Goal: Transaction & Acquisition: Purchase product/service

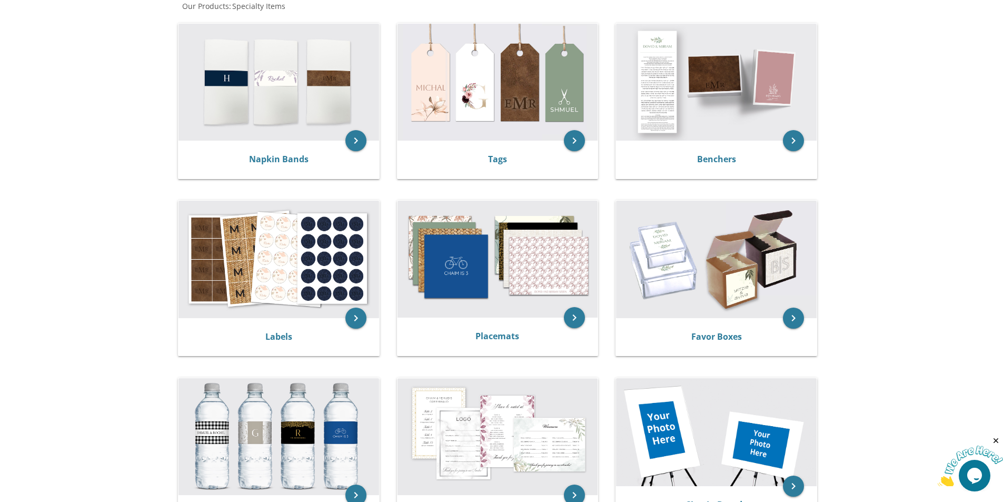
scroll to position [211, 0]
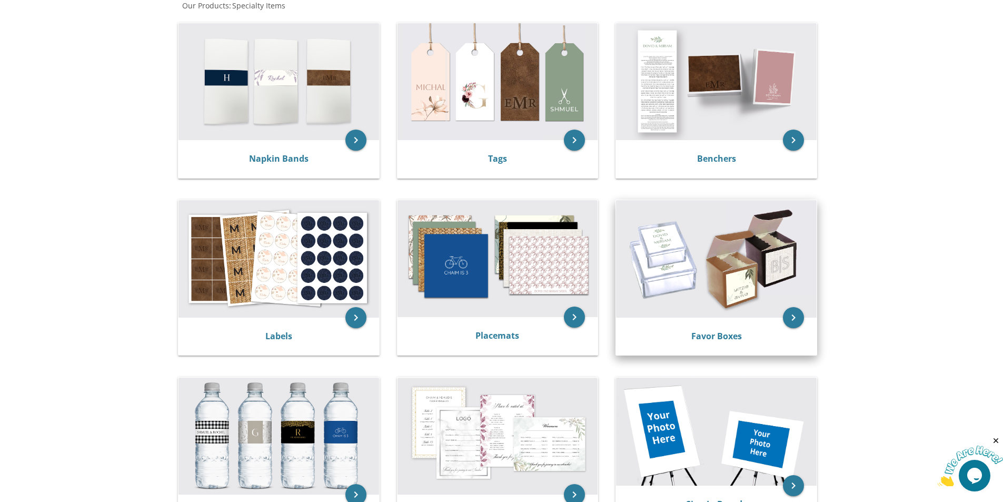
click at [663, 249] on img at bounding box center [716, 258] width 201 height 117
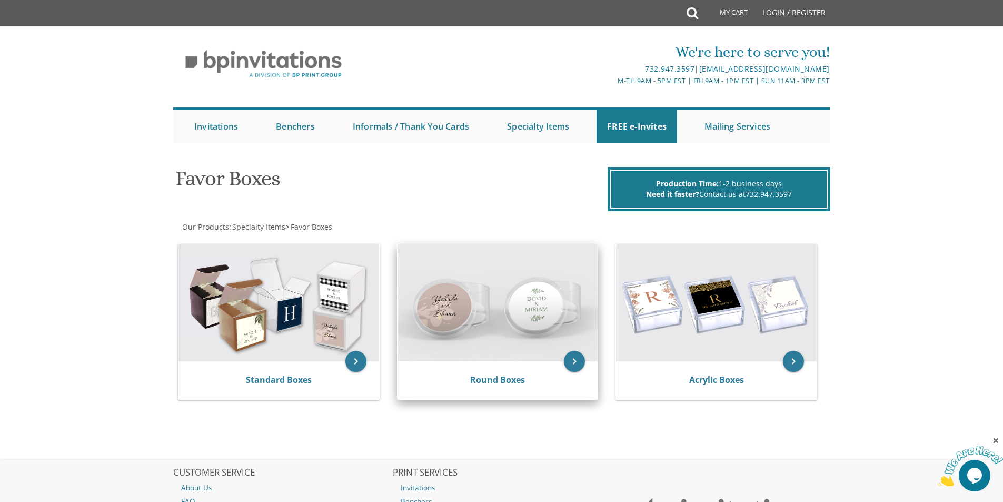
click at [555, 330] on img at bounding box center [498, 302] width 201 height 117
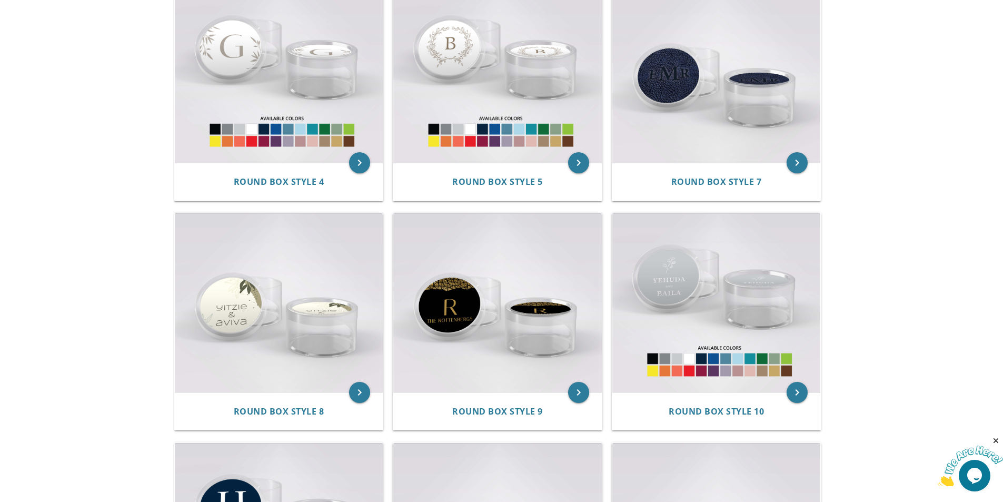
scroll to position [486, 0]
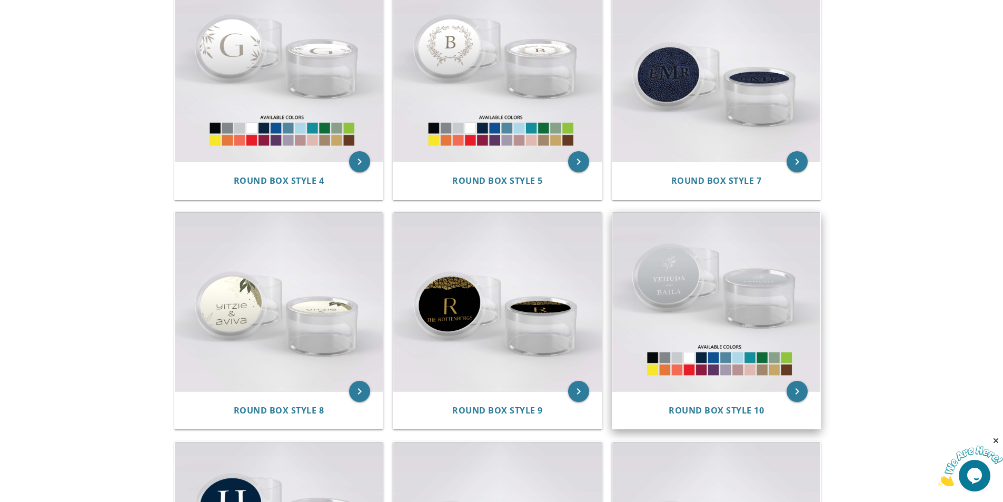
click at [670, 284] on img at bounding box center [717, 301] width 209 height 179
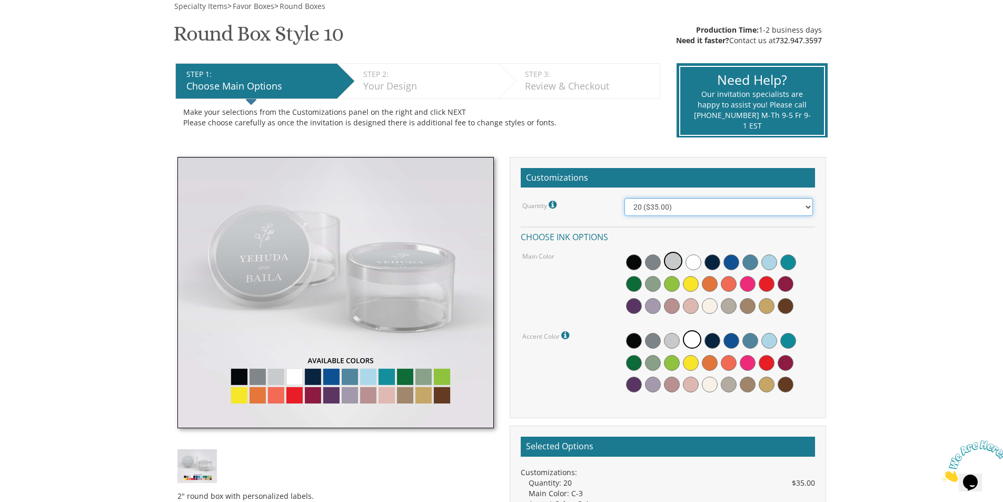
click at [662, 210] on select "20 ($35.00) 40 ($53.00) 60 ($65.00) 80 ($75.00) 100 ($85.00)" at bounding box center [719, 207] width 189 height 18
select select "40"
click at [625, 198] on select "20 ($35.00) 40 ($53.00) 60 ($65.00) 80 ($75.00) 100 ($85.00)" at bounding box center [719, 207] width 189 height 18
click at [686, 303] on span at bounding box center [691, 306] width 16 height 16
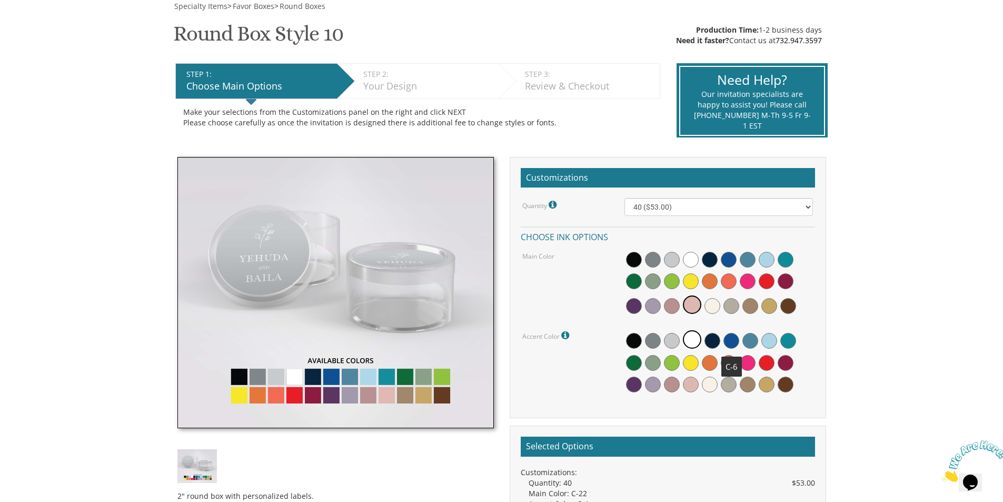
click at [736, 340] on span at bounding box center [732, 341] width 16 height 16
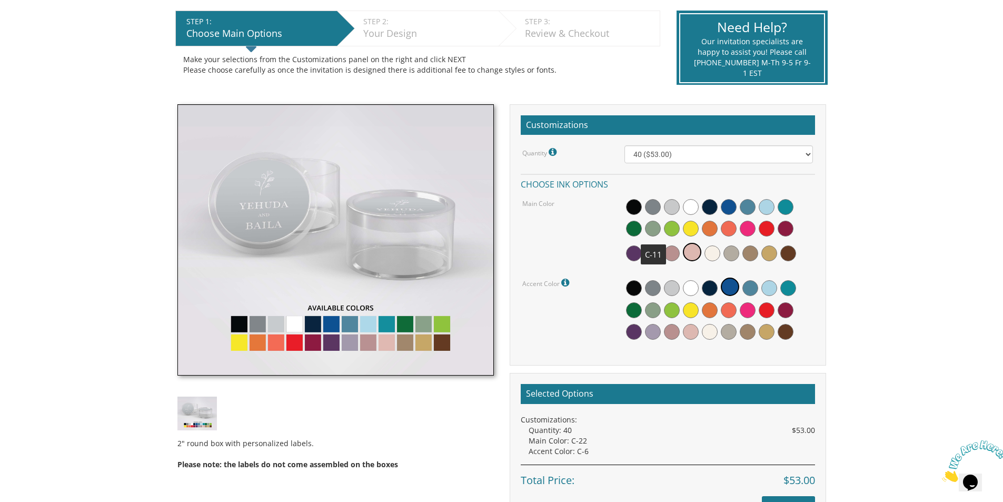
click at [650, 232] on span at bounding box center [653, 229] width 16 height 16
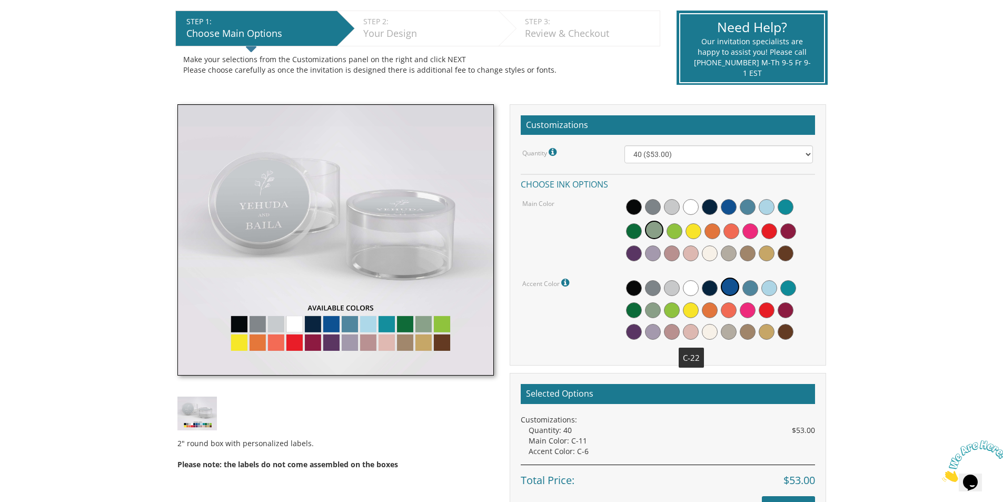
click at [689, 331] on span at bounding box center [691, 332] width 16 height 16
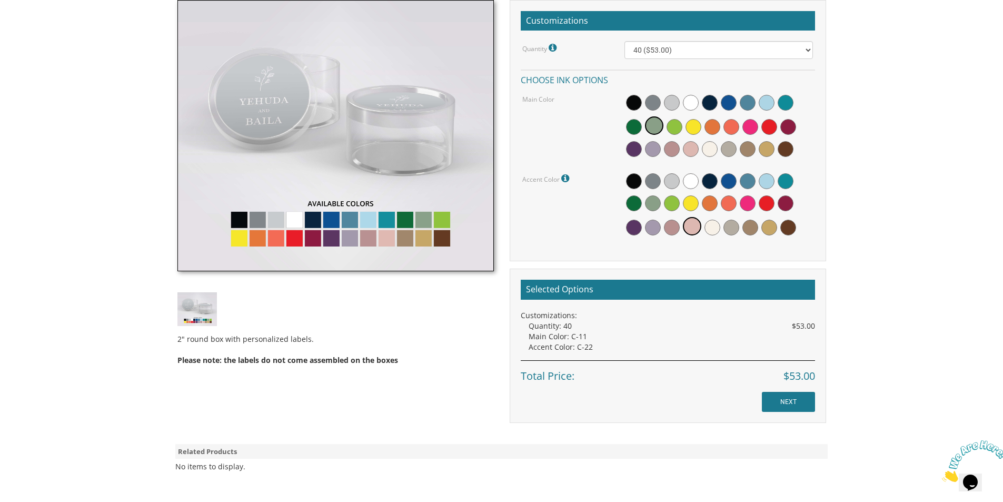
scroll to position [316, 0]
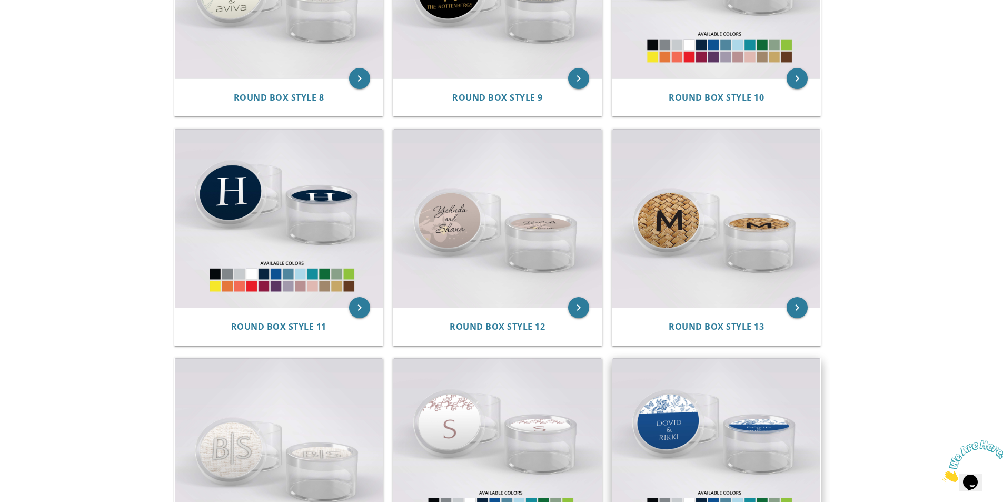
scroll to position [854, 0]
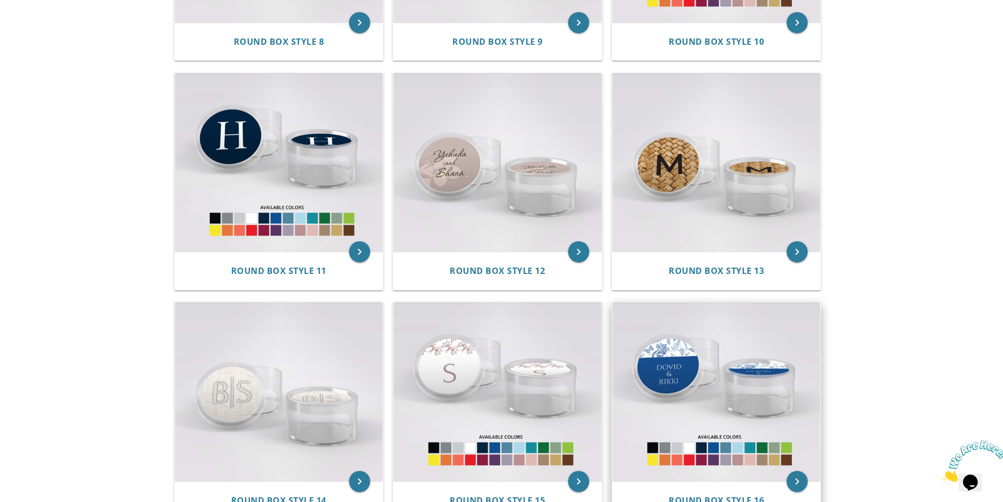
click at [747, 351] on img at bounding box center [717, 391] width 209 height 179
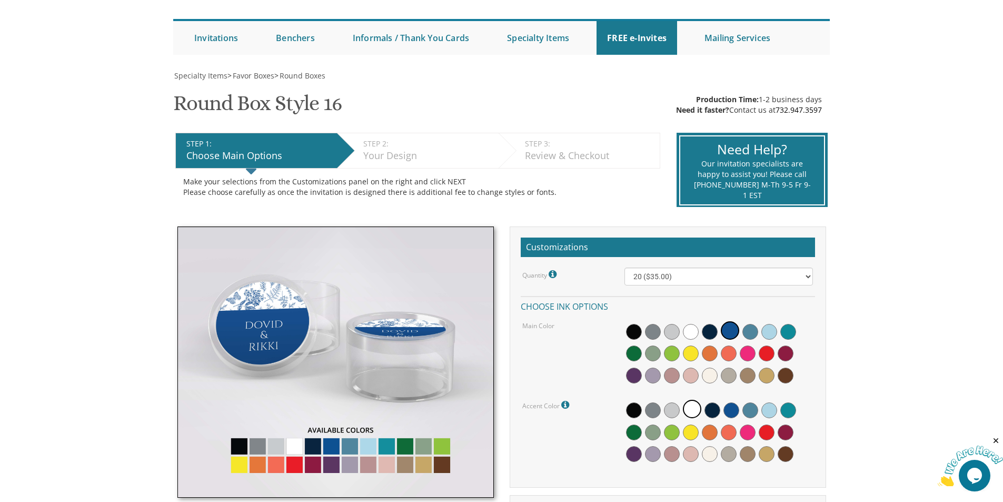
scroll to position [105, 0]
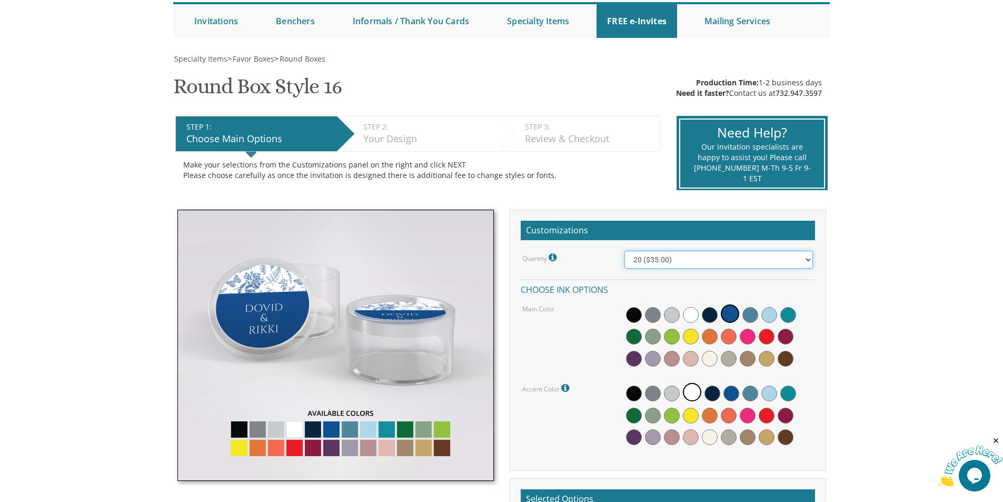
click at [696, 264] on select "20 ($35.00) 40 ($53.00) 60 ($65.00) 80 ($75.00) 100 ($85.00)" at bounding box center [719, 260] width 189 height 18
select select "40"
click at [625, 251] on select "20 ($35.00) 40 ($53.00) 60 ($65.00) 80 ($75.00) 100 ($85.00)" at bounding box center [719, 260] width 189 height 18
click at [656, 336] on span at bounding box center [653, 337] width 16 height 16
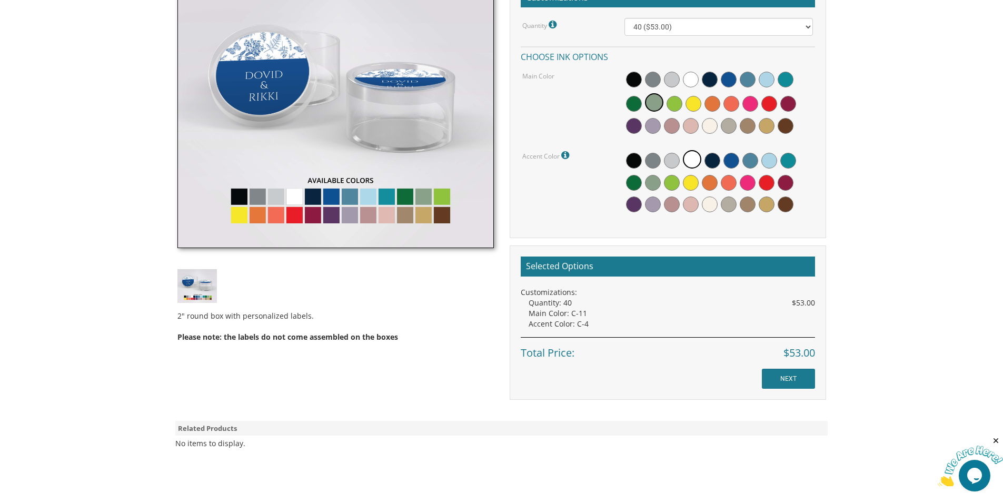
scroll to position [369, 0]
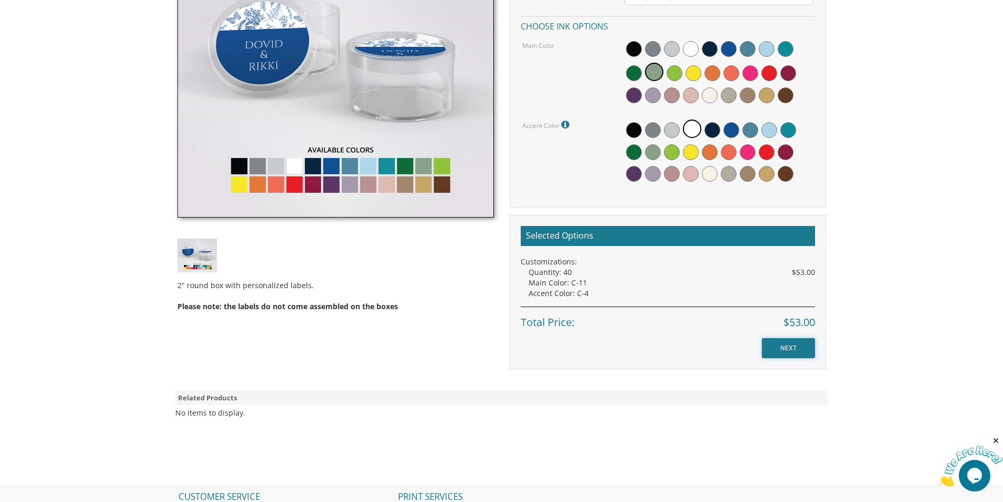
click at [806, 349] on input "NEXT" at bounding box center [788, 348] width 53 height 20
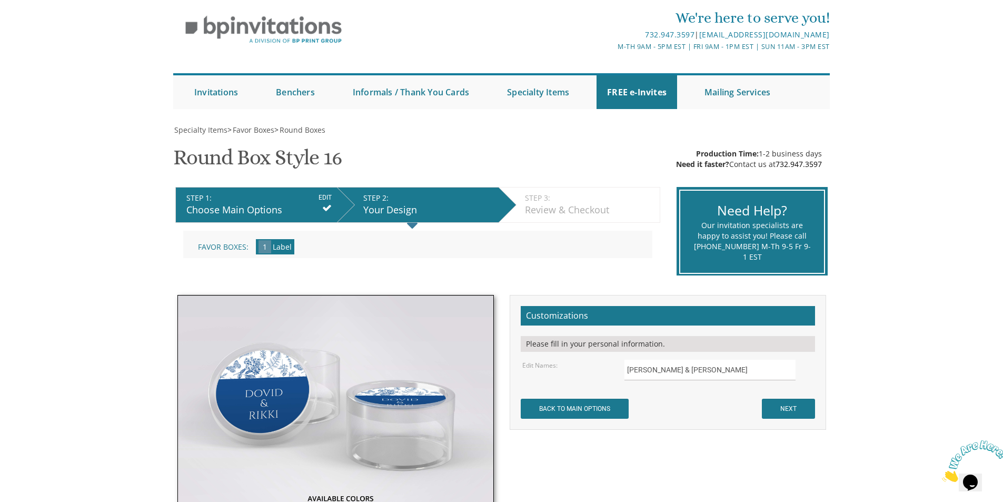
scroll to position [53, 0]
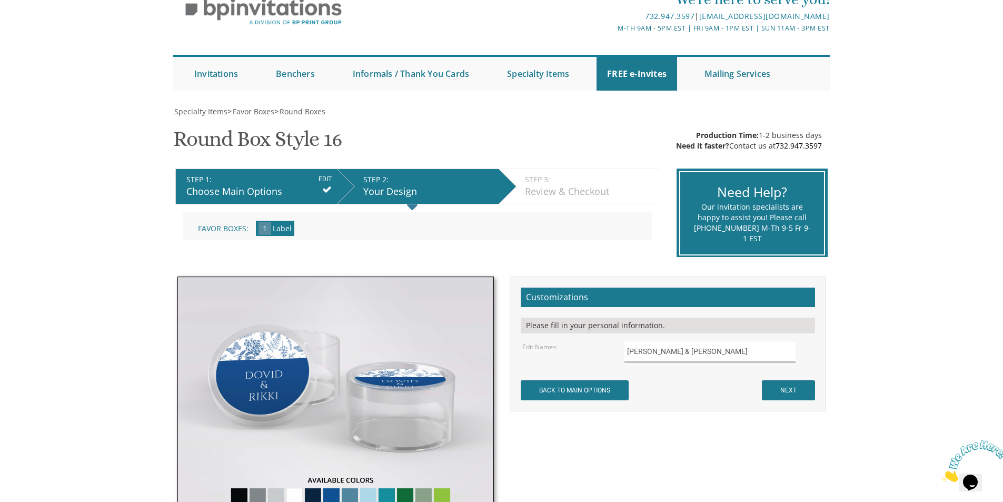
click at [688, 358] on input "Dovid & Rikki" at bounding box center [710, 351] width 171 height 21
type input "D"
type input "[PERSON_NAME] & [PERSON_NAME]"
click at [775, 395] on input "NEXT" at bounding box center [788, 390] width 53 height 20
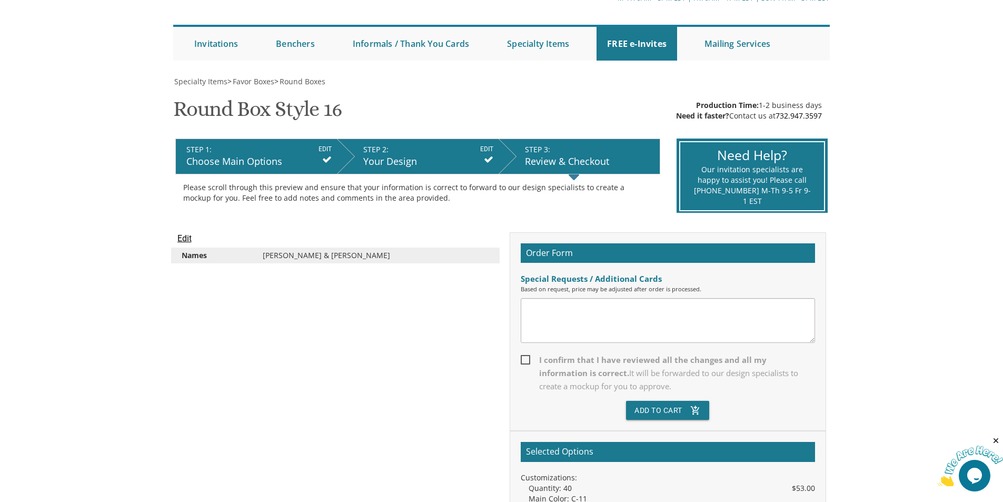
scroll to position [105, 0]
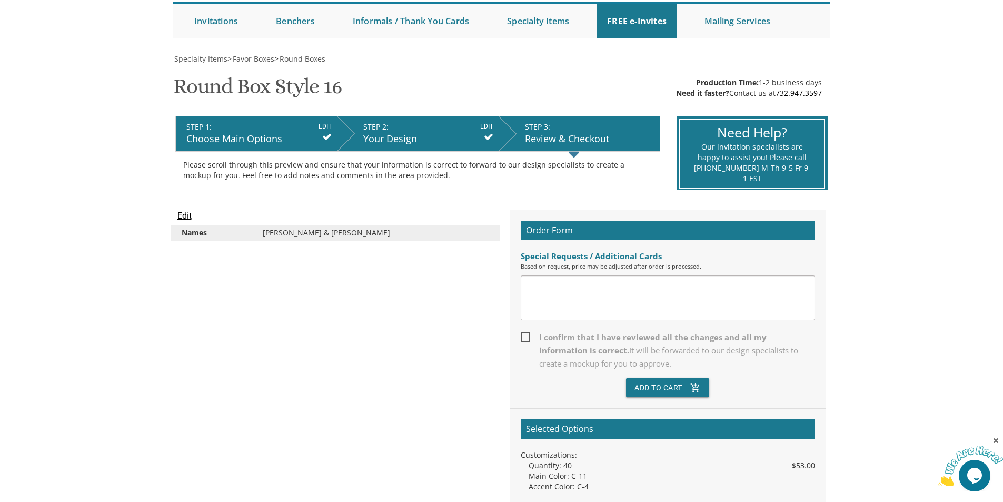
click at [527, 338] on span "I confirm that I have reviewed all the changes and all my information is correc…" at bounding box center [668, 351] width 294 height 40
click at [527, 338] on input "I confirm that I have reviewed all the changes and all my information is correc…" at bounding box center [524, 336] width 7 height 7
checkbox input "true"
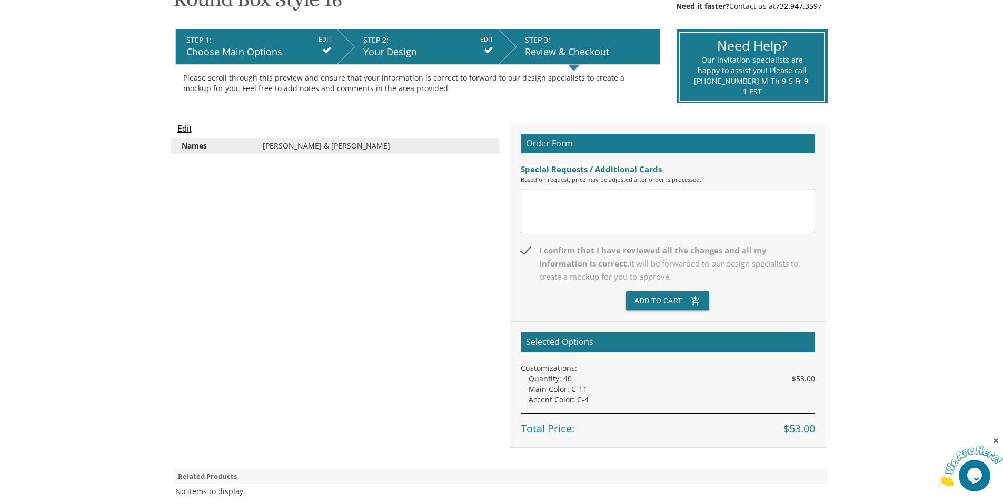
scroll to position [211, 0]
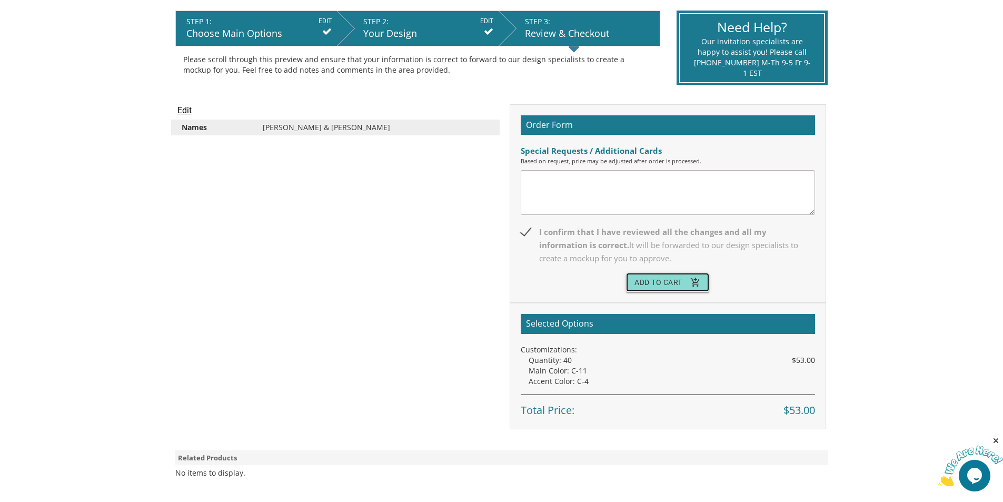
click at [680, 288] on button "Add To Cart add_shopping_cart" at bounding box center [667, 282] width 83 height 19
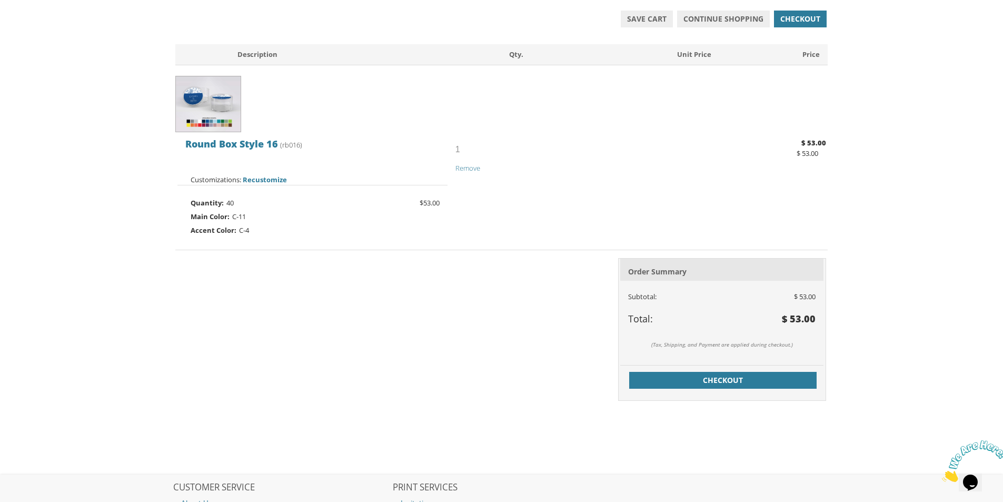
scroll to position [211, 0]
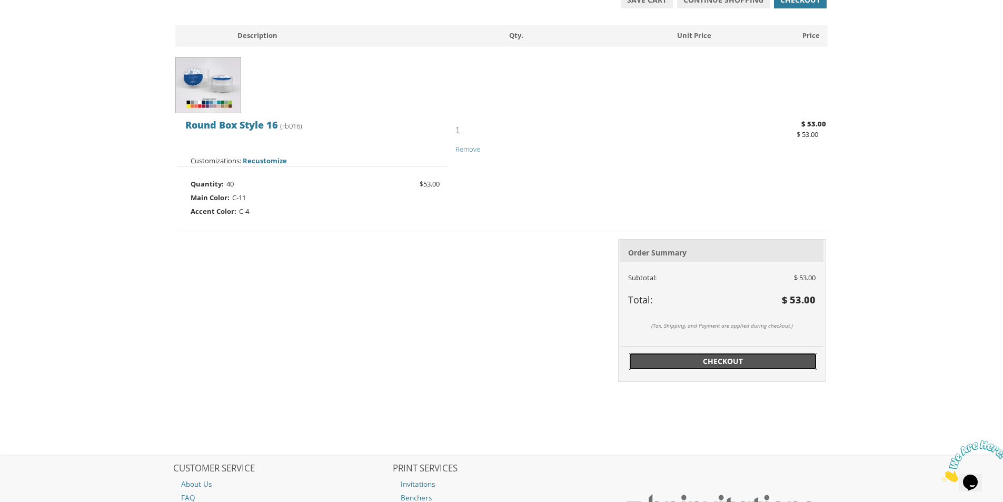
click at [666, 353] on link "Checkout" at bounding box center [722, 361] width 187 height 17
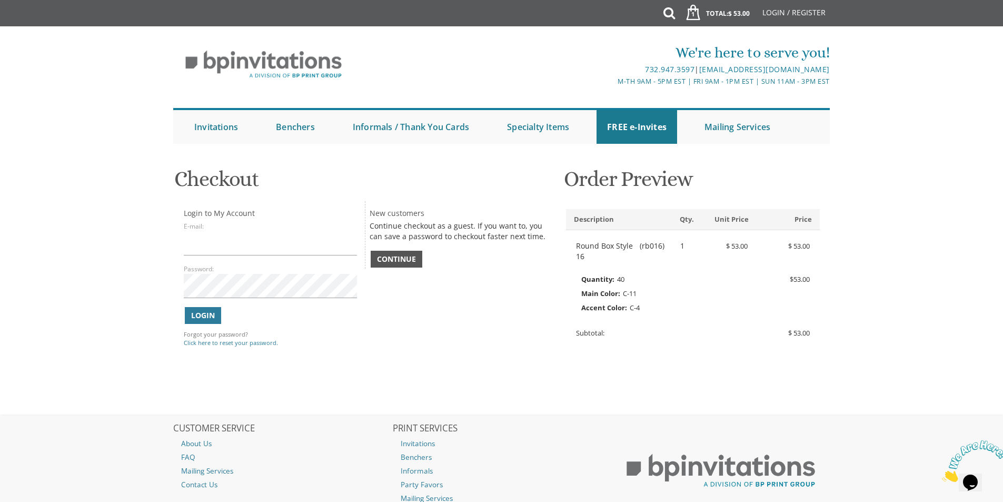
click at [412, 263] on span "Continue" at bounding box center [396, 259] width 39 height 11
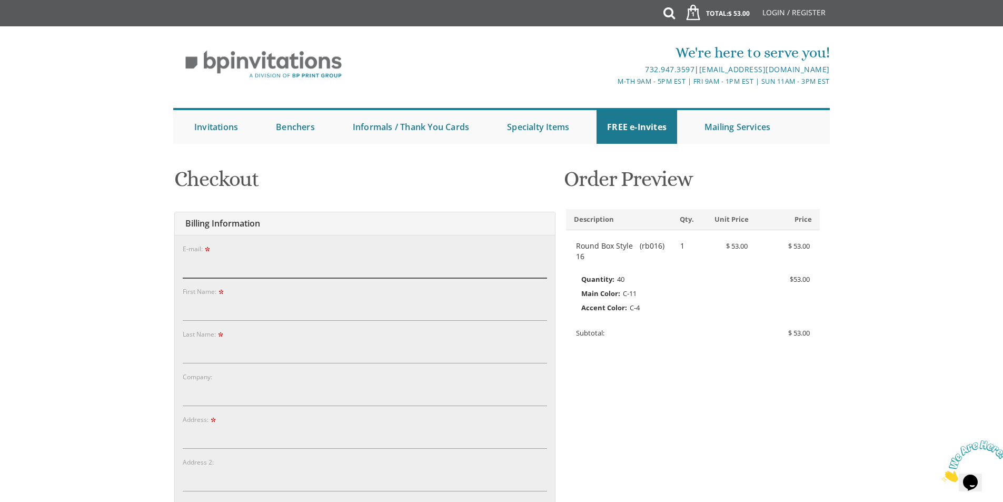
click at [412, 263] on input "E-mail:" at bounding box center [365, 266] width 364 height 24
type input "yoelmann1@gmail.com"
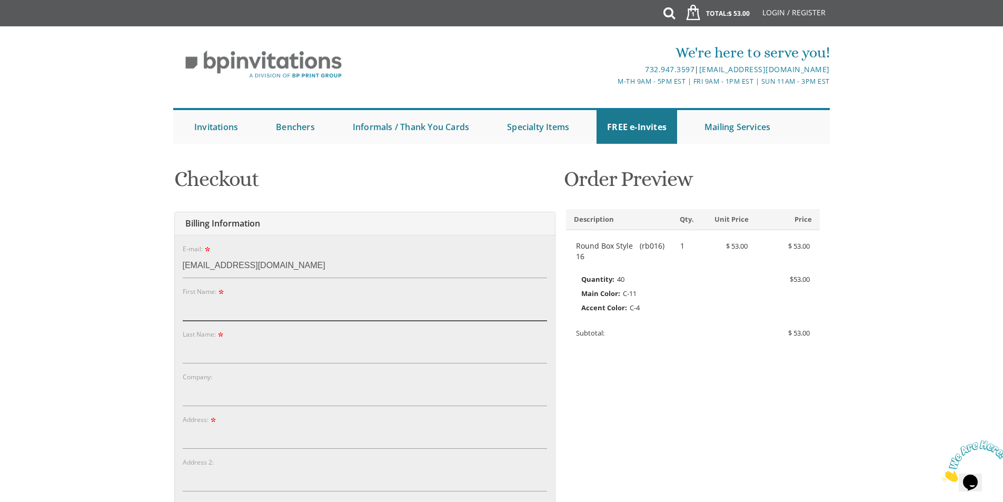
click at [288, 313] on input "First Name:" at bounding box center [365, 309] width 364 height 24
type input "Yoel"
click at [264, 350] on input "Last Name:" at bounding box center [365, 351] width 364 height 24
type input "Mann"
click at [235, 435] on input "Address:" at bounding box center [365, 437] width 364 height 24
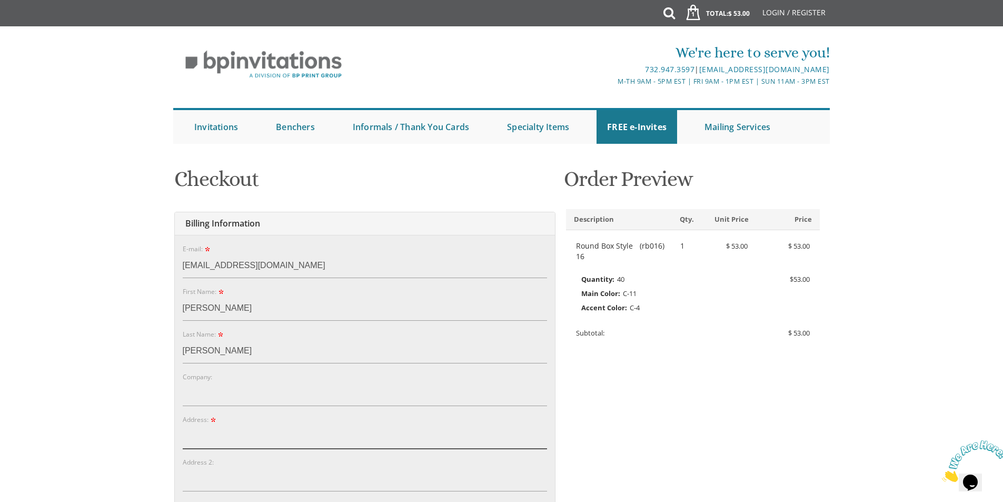
type input "5 Lewin Ave"
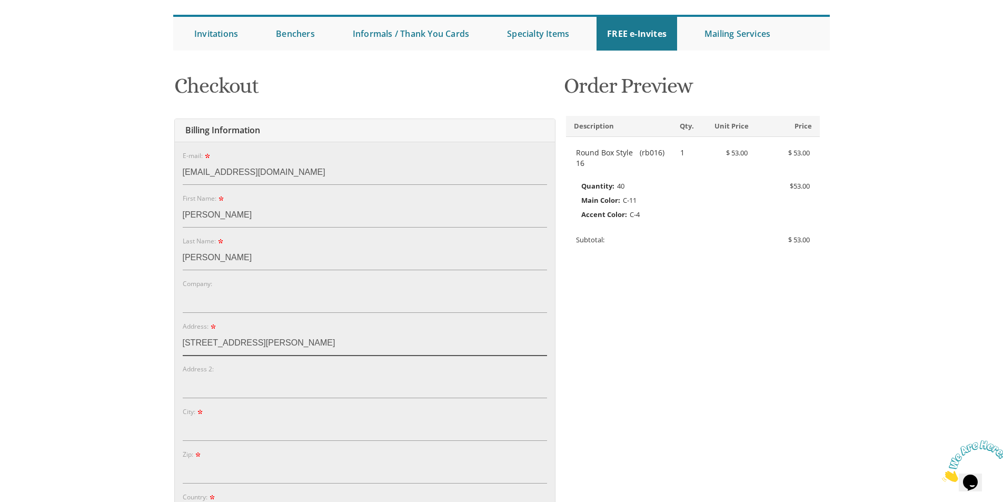
scroll to position [105, 0]
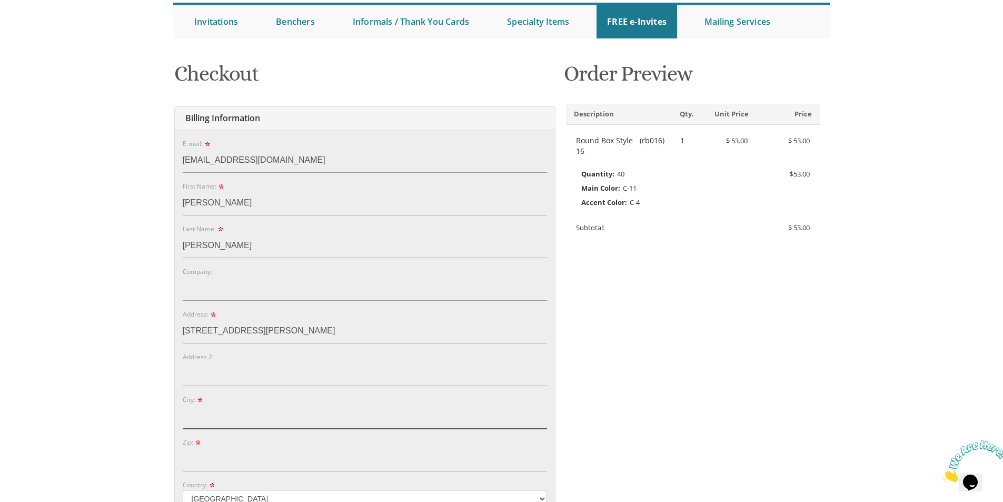
click at [238, 413] on input "City:" at bounding box center [365, 416] width 364 height 24
type input "Lakewood"
click at [250, 465] on input "Zip:" at bounding box center [365, 459] width 364 height 24
type input "08701"
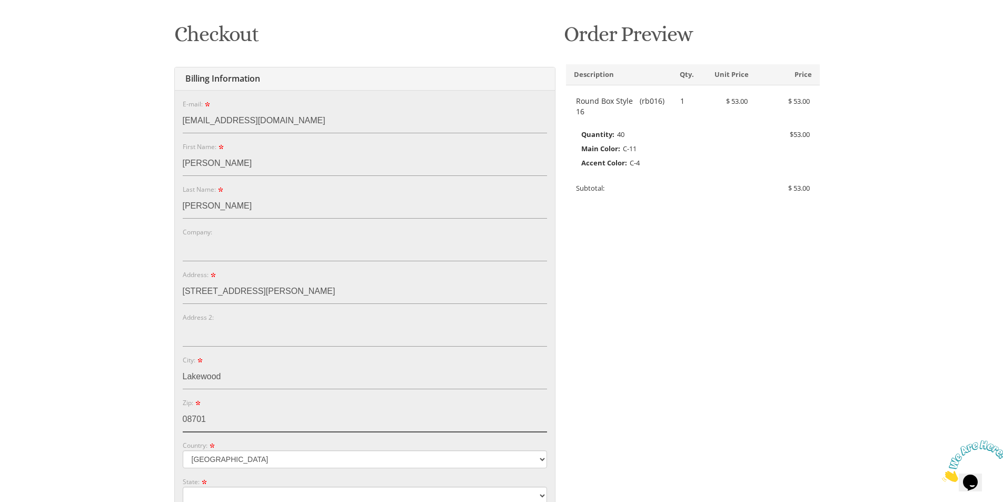
scroll to position [211, 0]
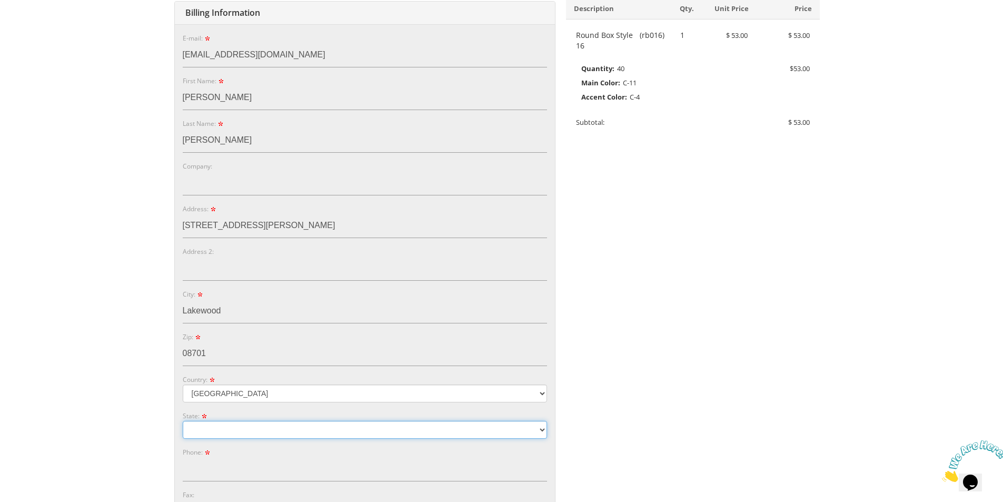
click at [245, 433] on select "Alabama Alaska Guam" at bounding box center [365, 430] width 364 height 18
select select "NJ"
click at [183, 421] on select "Alabama Alaska Guam" at bounding box center [365, 430] width 364 height 18
click at [244, 469] on input "Phone:" at bounding box center [365, 469] width 364 height 24
type input "7183443303"
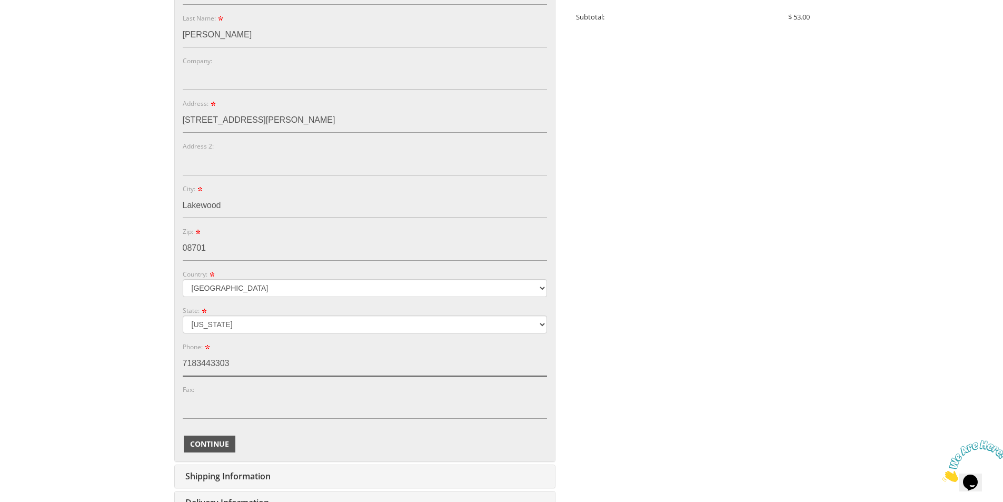
scroll to position [369, 0]
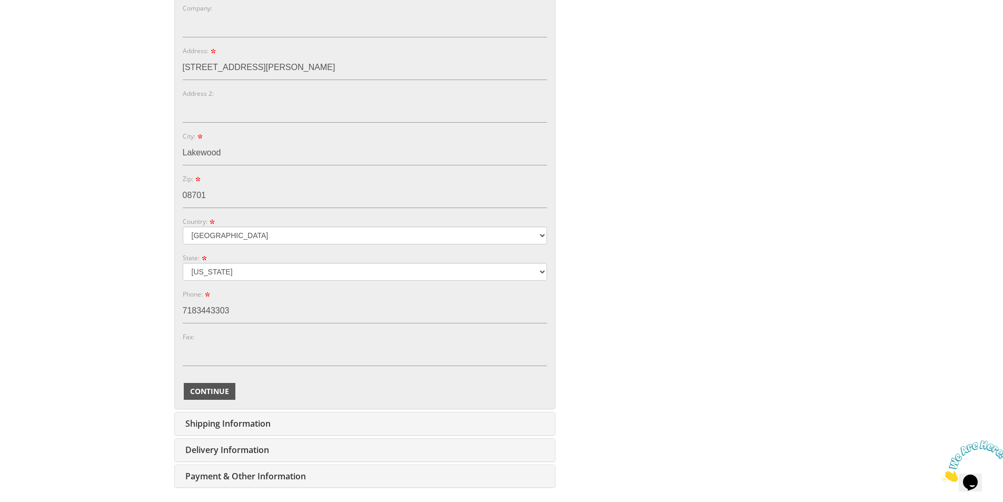
click at [222, 396] on span "Continue" at bounding box center [209, 391] width 39 height 11
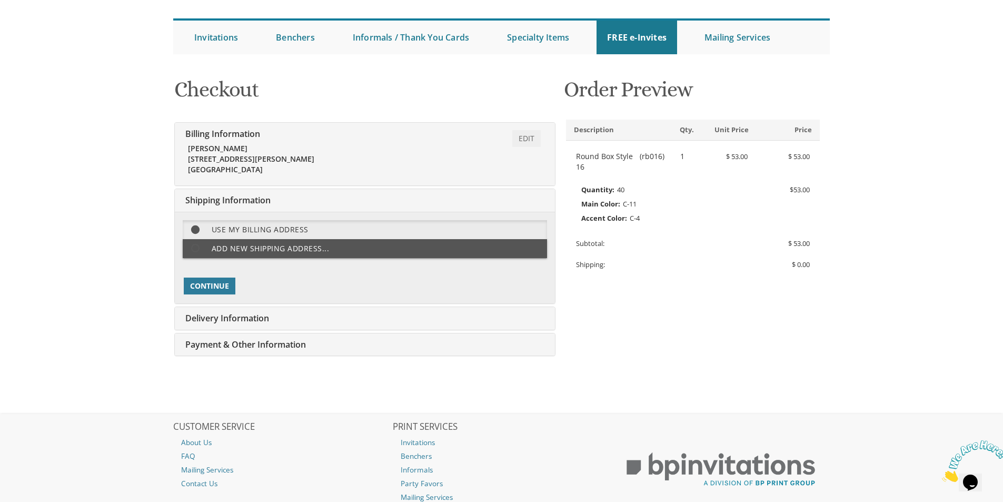
scroll to position [165, 0]
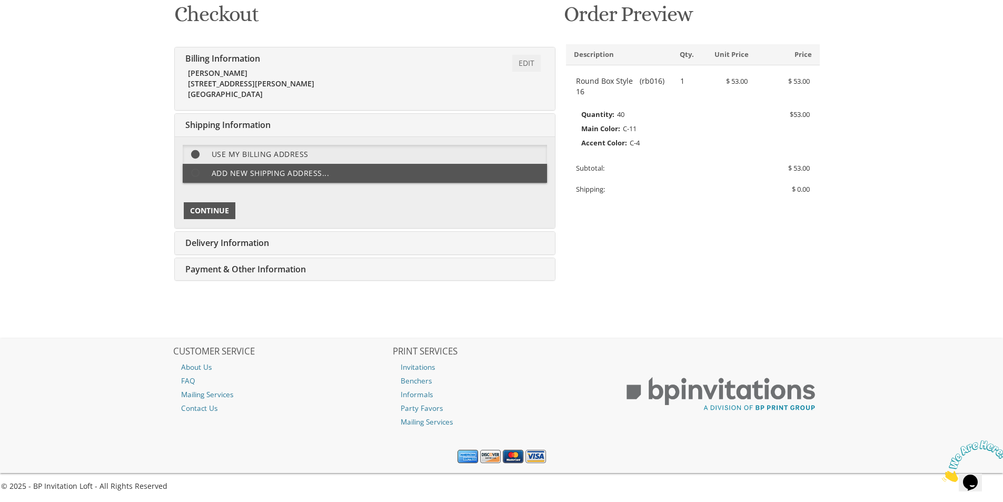
click at [213, 214] on span "Continue" at bounding box center [209, 210] width 39 height 11
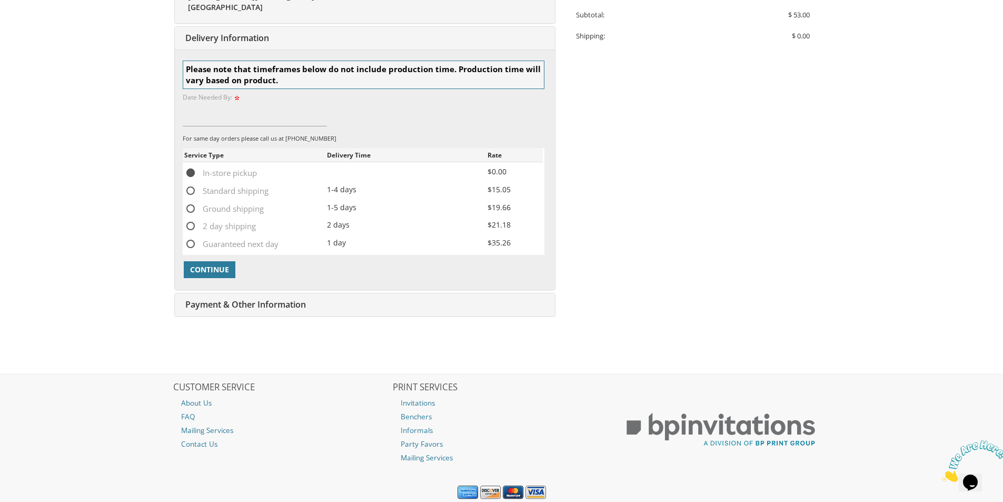
scroll to position [325, 0]
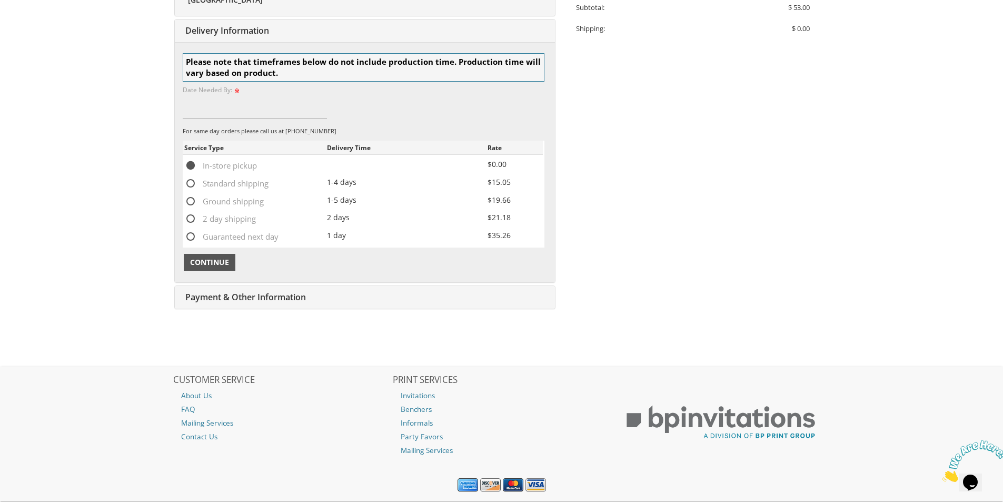
click at [215, 264] on span "Continue" at bounding box center [209, 262] width 39 height 11
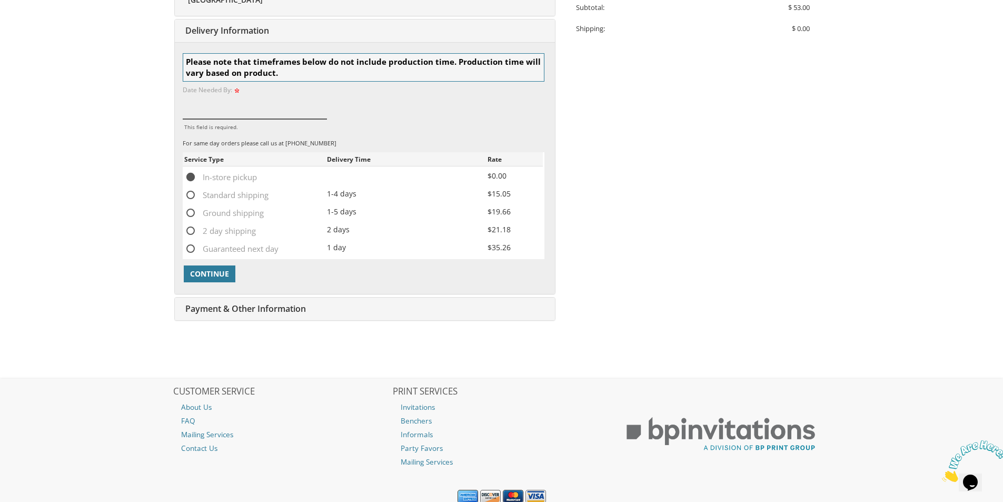
click at [214, 106] on input "This field is required." at bounding box center [255, 107] width 145 height 24
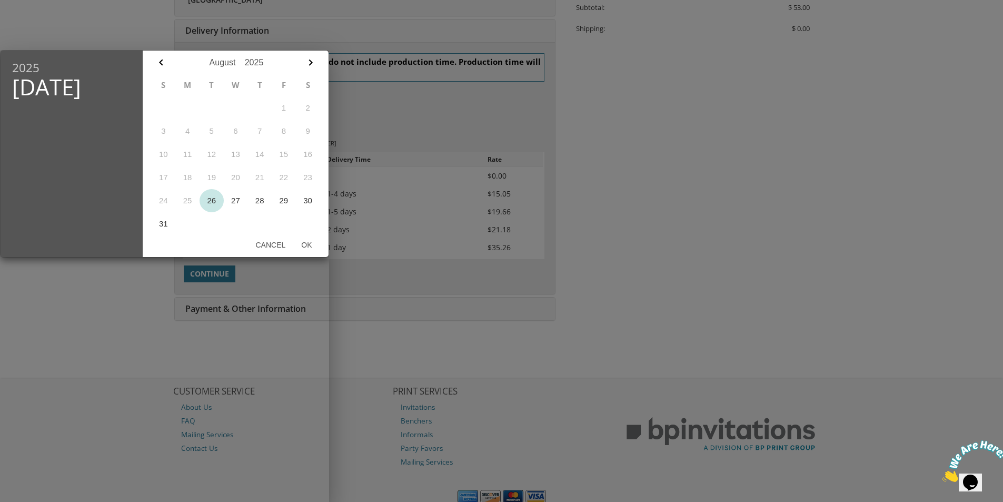
click at [211, 198] on button "26" at bounding box center [212, 200] width 24 height 23
click at [309, 248] on button "Ok" at bounding box center [306, 244] width 26 height 19
type input "Aug 26, 2025"
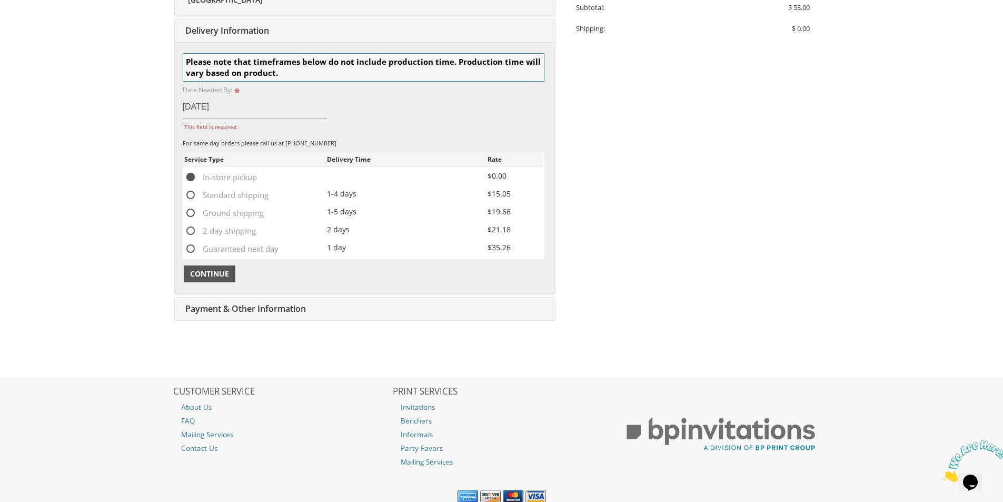
click at [212, 272] on span "Continue" at bounding box center [209, 274] width 39 height 11
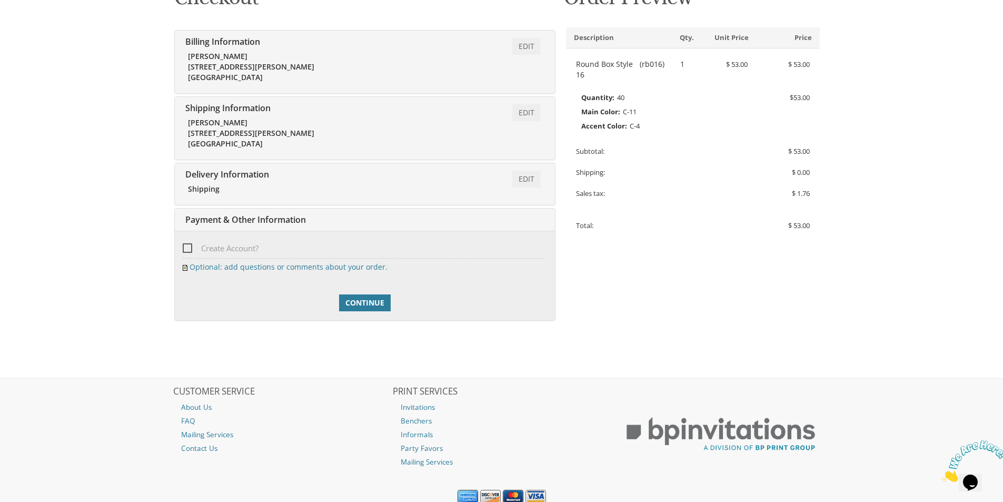
scroll to position [222, 0]
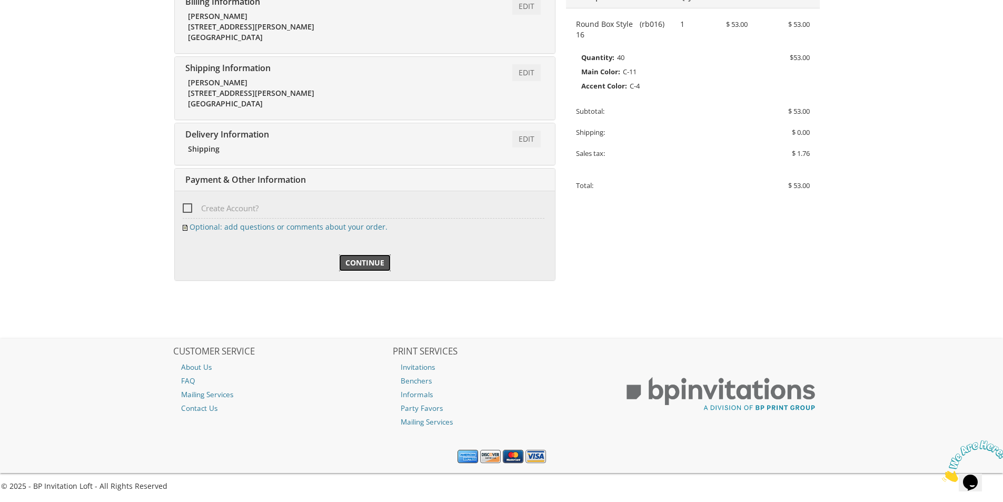
click at [346, 263] on span "Continue" at bounding box center [365, 263] width 39 height 11
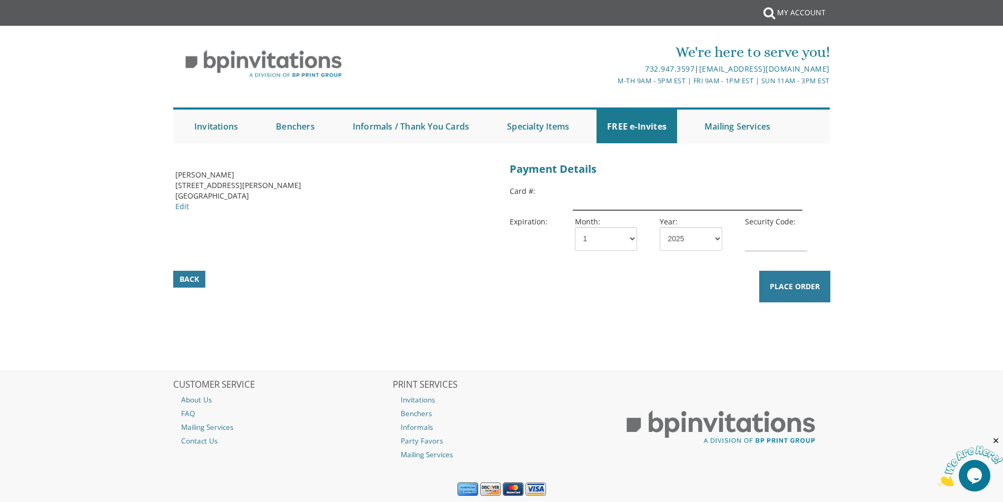
click at [638, 190] on input "text" at bounding box center [687, 198] width 229 height 24
type input "5156769994757871"
select select "28"
click at [755, 238] on input "text" at bounding box center [776, 239] width 62 height 24
type input "252"
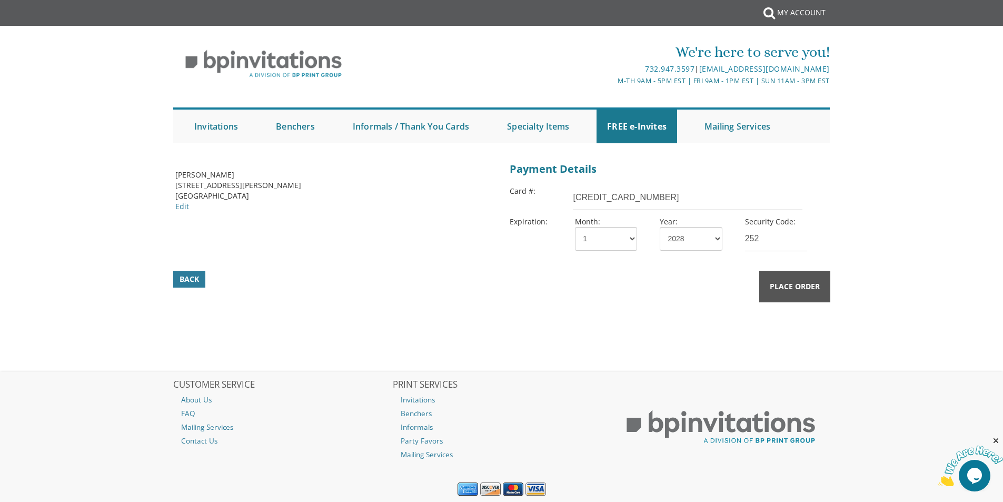
click at [794, 290] on span "Place Order" at bounding box center [795, 286] width 50 height 11
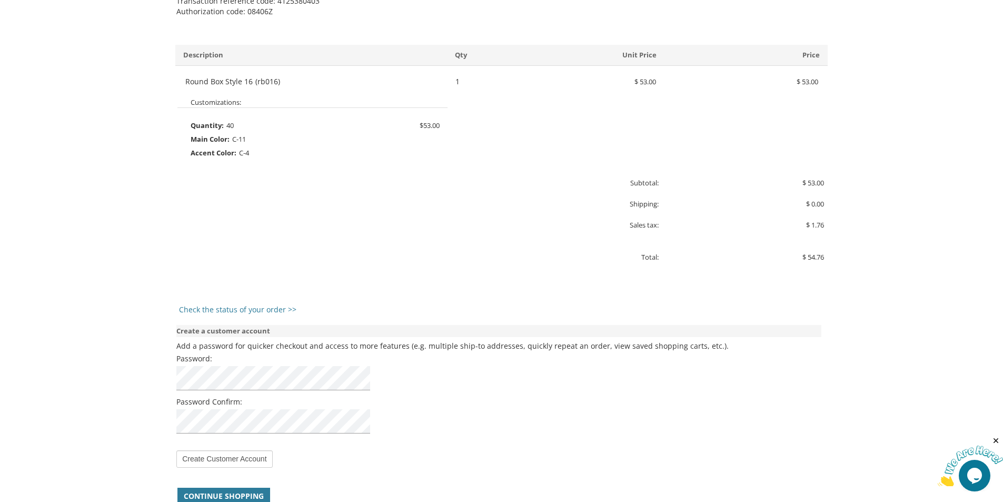
scroll to position [263, 0]
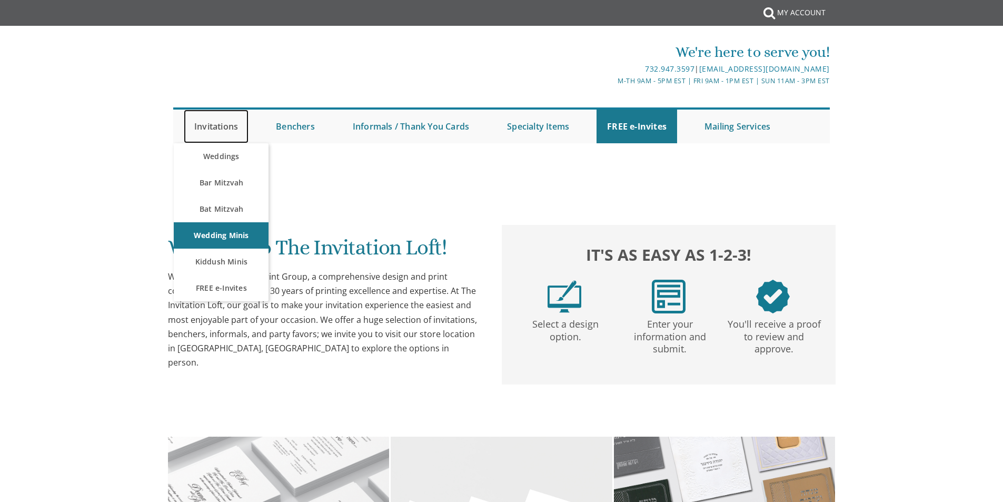
click at [192, 130] on link "Invitations" at bounding box center [216, 127] width 65 height 34
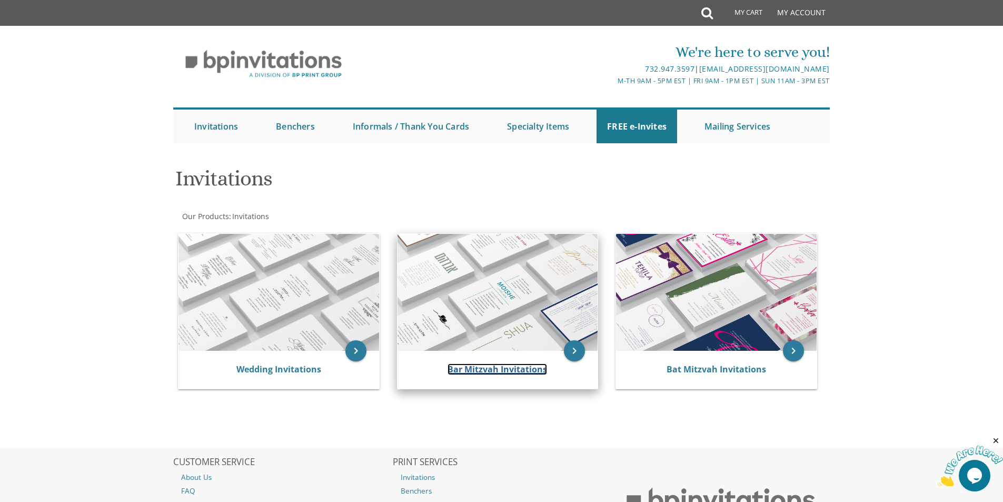
click at [525, 369] on link "Bar Mitzvah Invitations" at bounding box center [498, 369] width 100 height 12
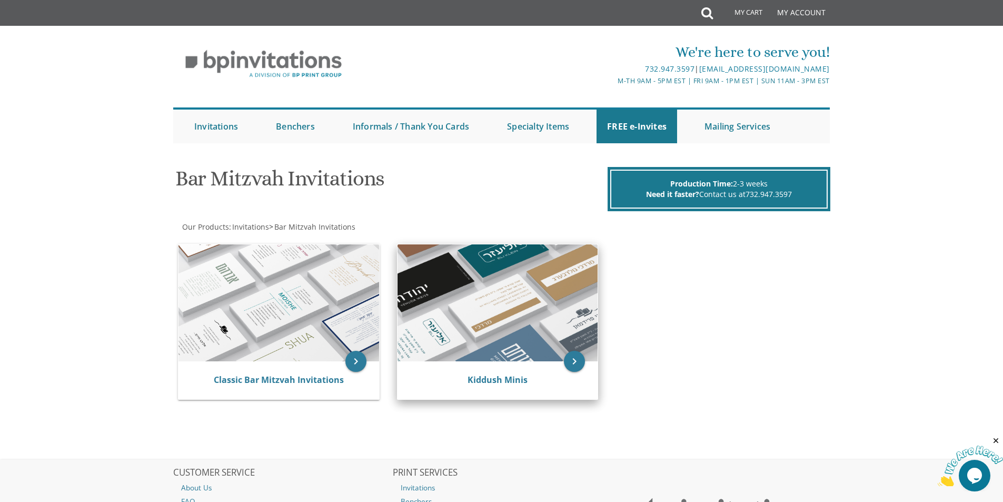
click at [523, 323] on img at bounding box center [498, 302] width 201 height 117
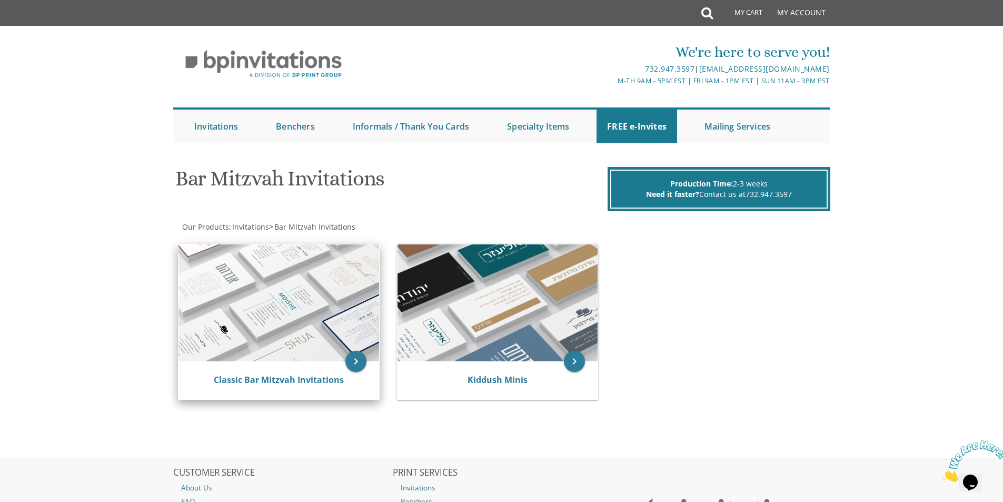
click at [312, 359] on img at bounding box center [279, 302] width 201 height 117
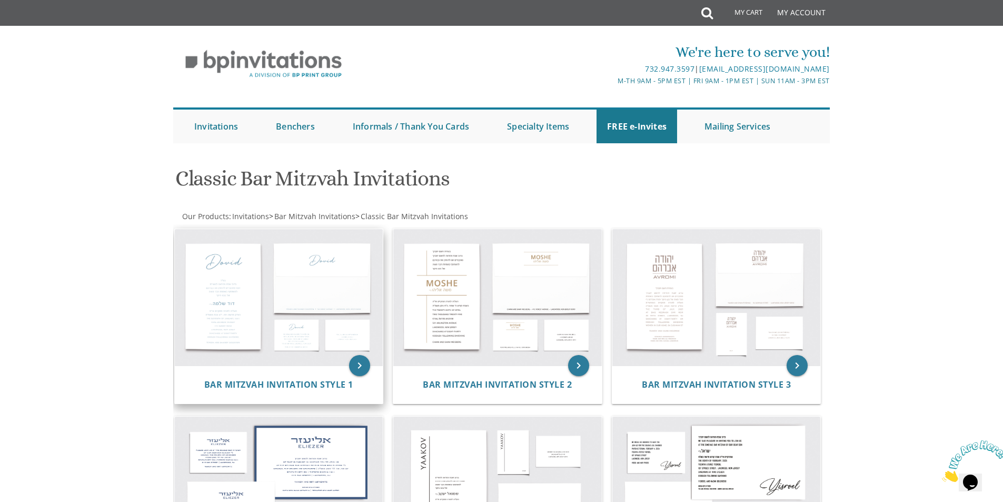
click at [328, 325] on img at bounding box center [279, 297] width 209 height 137
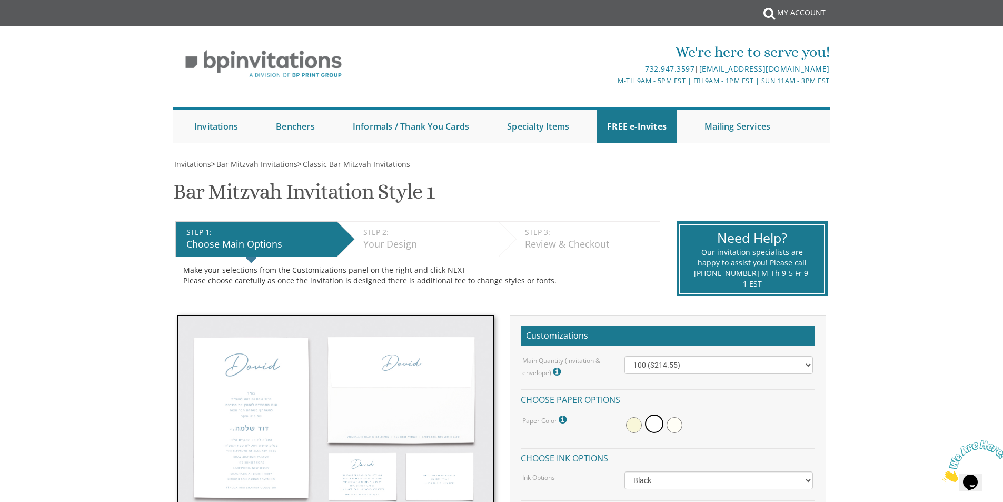
scroll to position [53, 0]
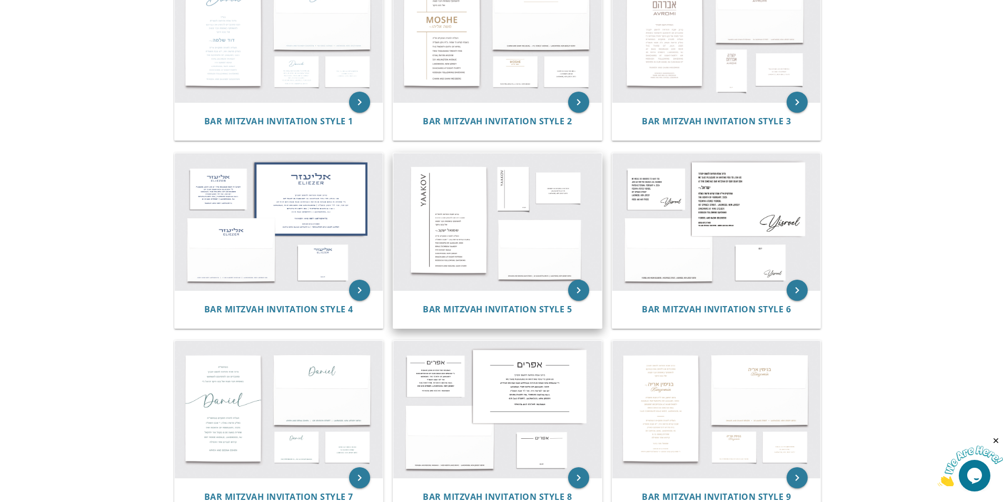
scroll to position [316, 0]
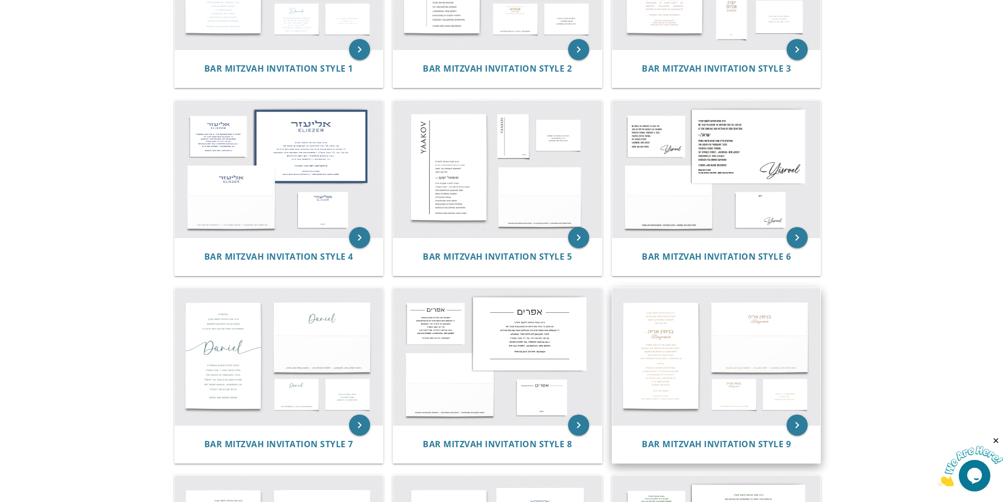
click at [645, 349] on img at bounding box center [717, 356] width 209 height 137
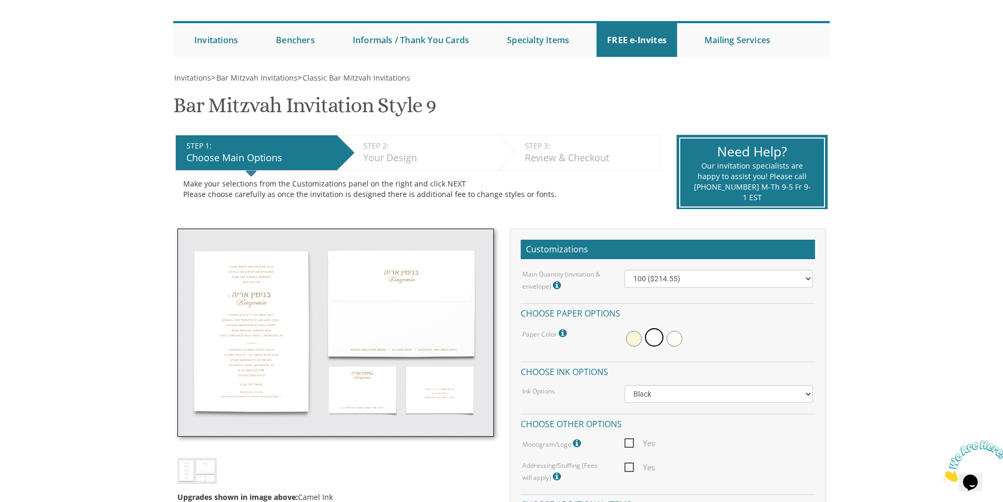
scroll to position [105, 0]
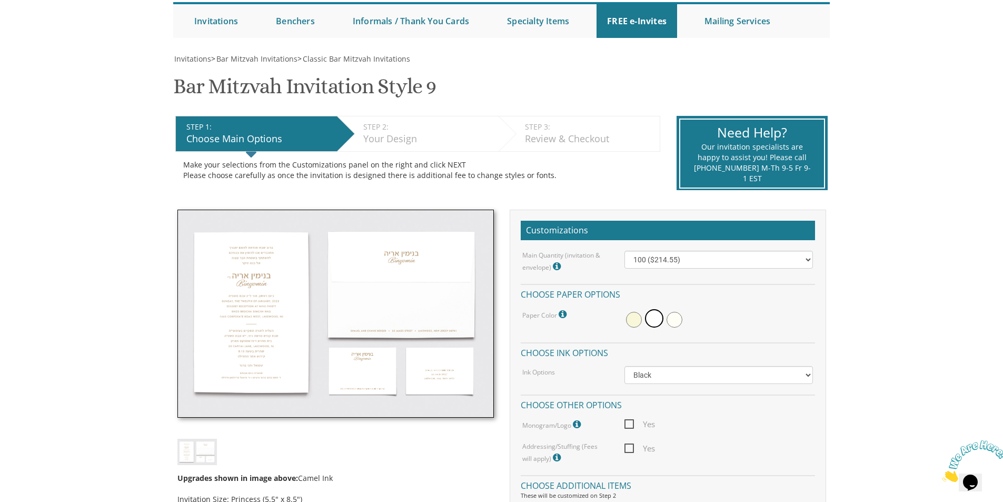
click at [269, 372] on img at bounding box center [335, 314] width 317 height 209
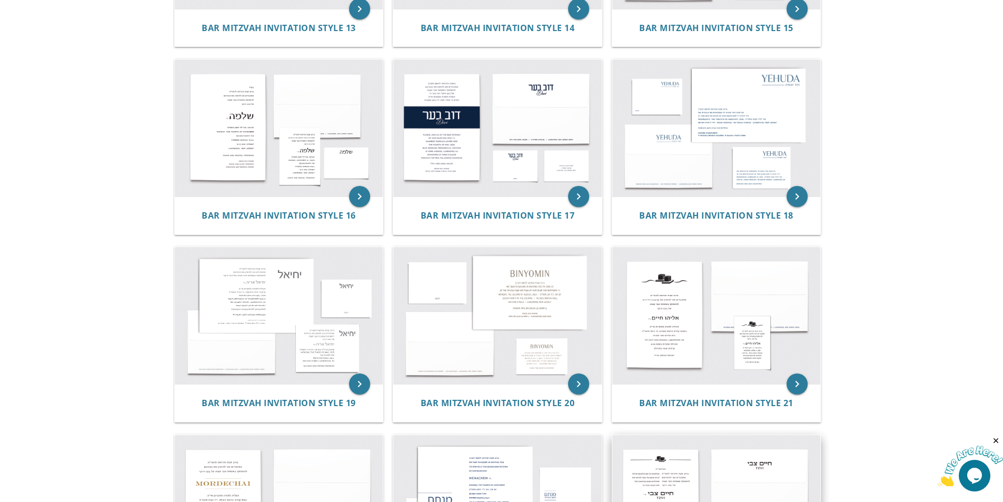
scroll to position [1106, 0]
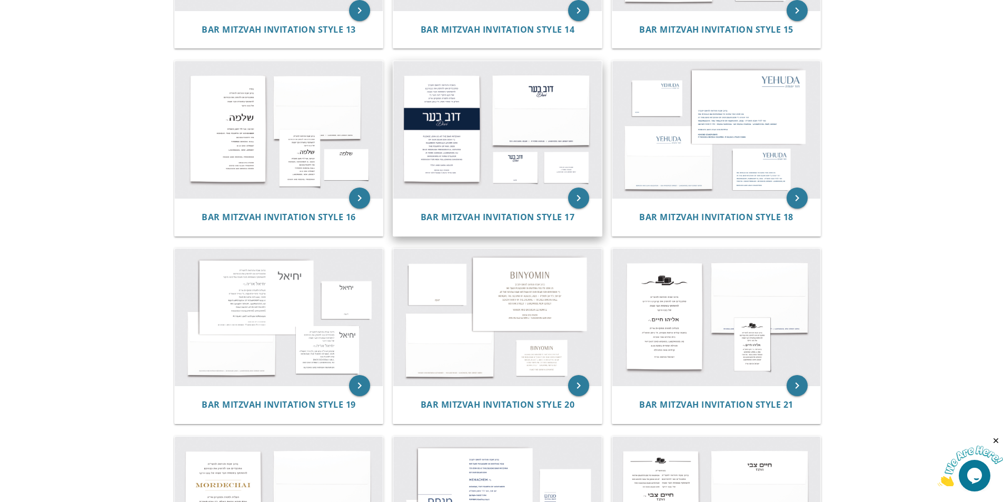
click at [570, 175] on img at bounding box center [497, 129] width 209 height 137
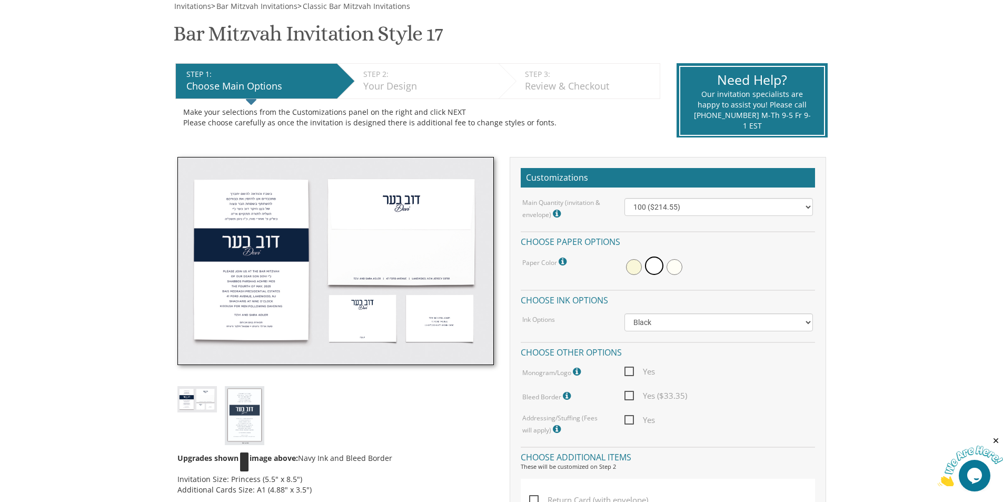
click at [252, 407] on img at bounding box center [245, 415] width 40 height 58
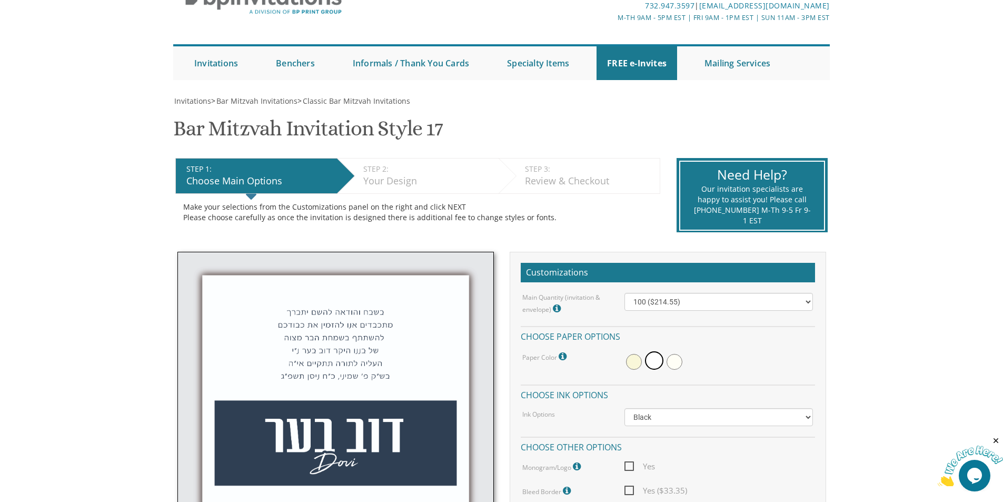
scroll to position [53, 0]
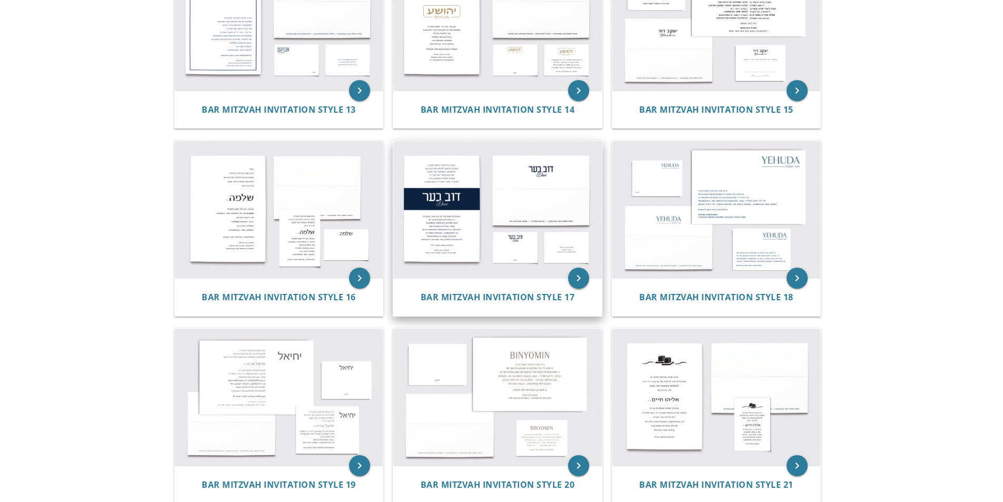
scroll to position [843, 0]
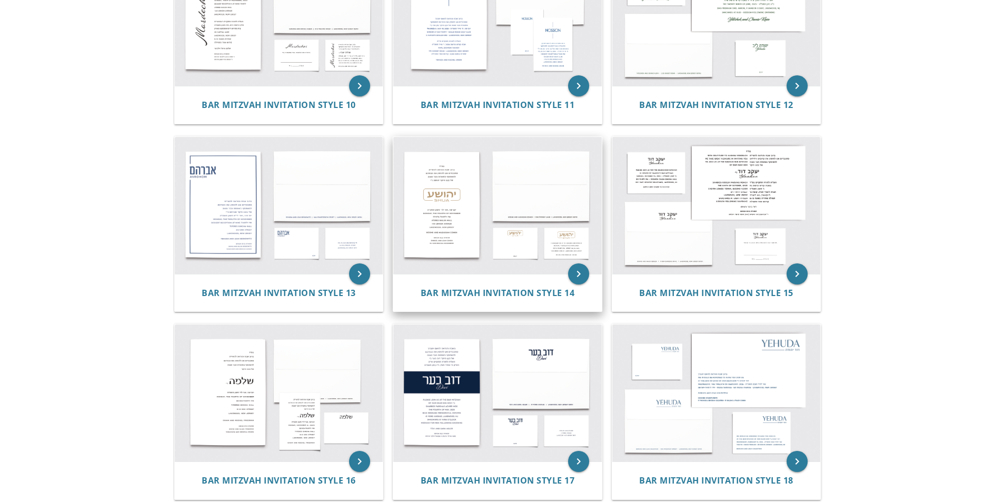
click at [478, 177] on img at bounding box center [497, 205] width 209 height 137
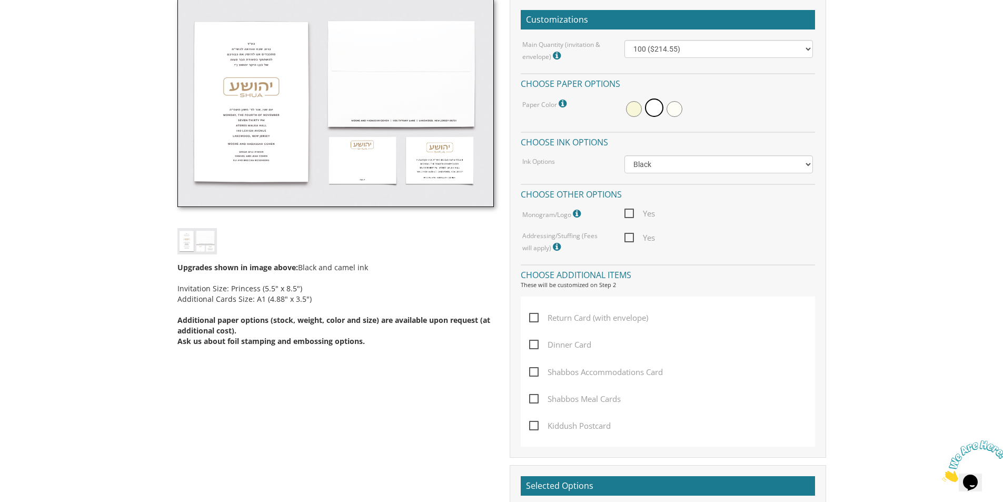
click at [253, 146] on img at bounding box center [335, 103] width 317 height 209
click at [201, 245] on img at bounding box center [197, 241] width 40 height 26
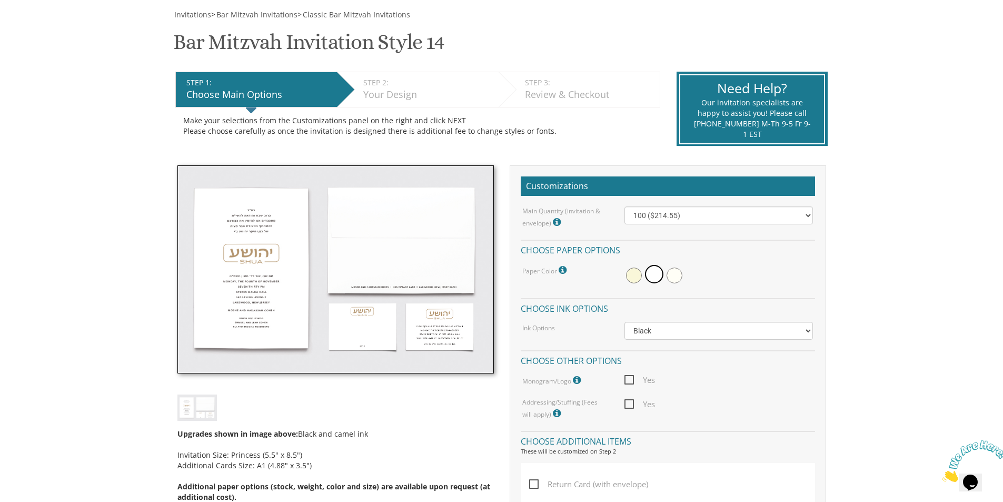
scroll to position [105, 0]
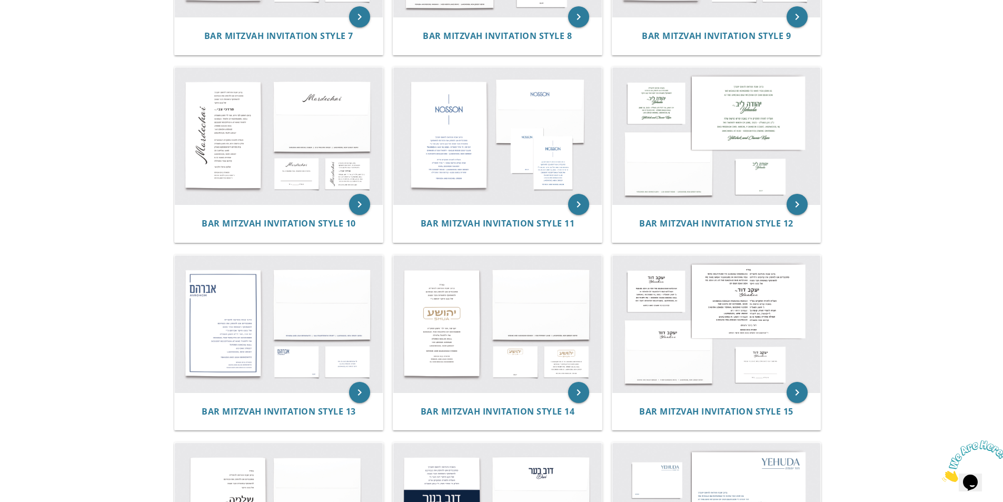
scroll to position [632, 0]
